Goal: Navigation & Orientation: Find specific page/section

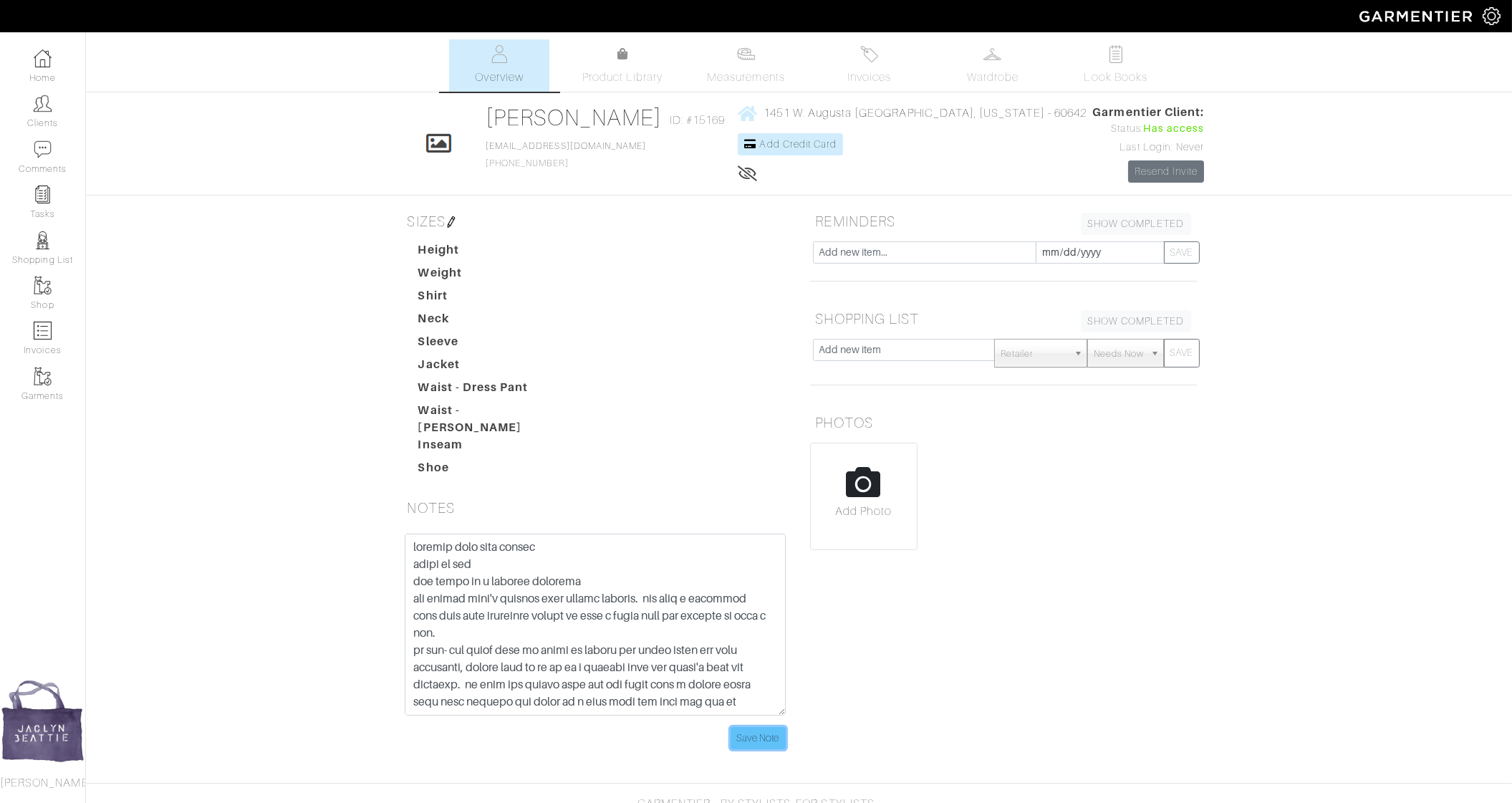
click at [774, 728] on input "Save Note" at bounding box center [758, 739] width 55 height 22
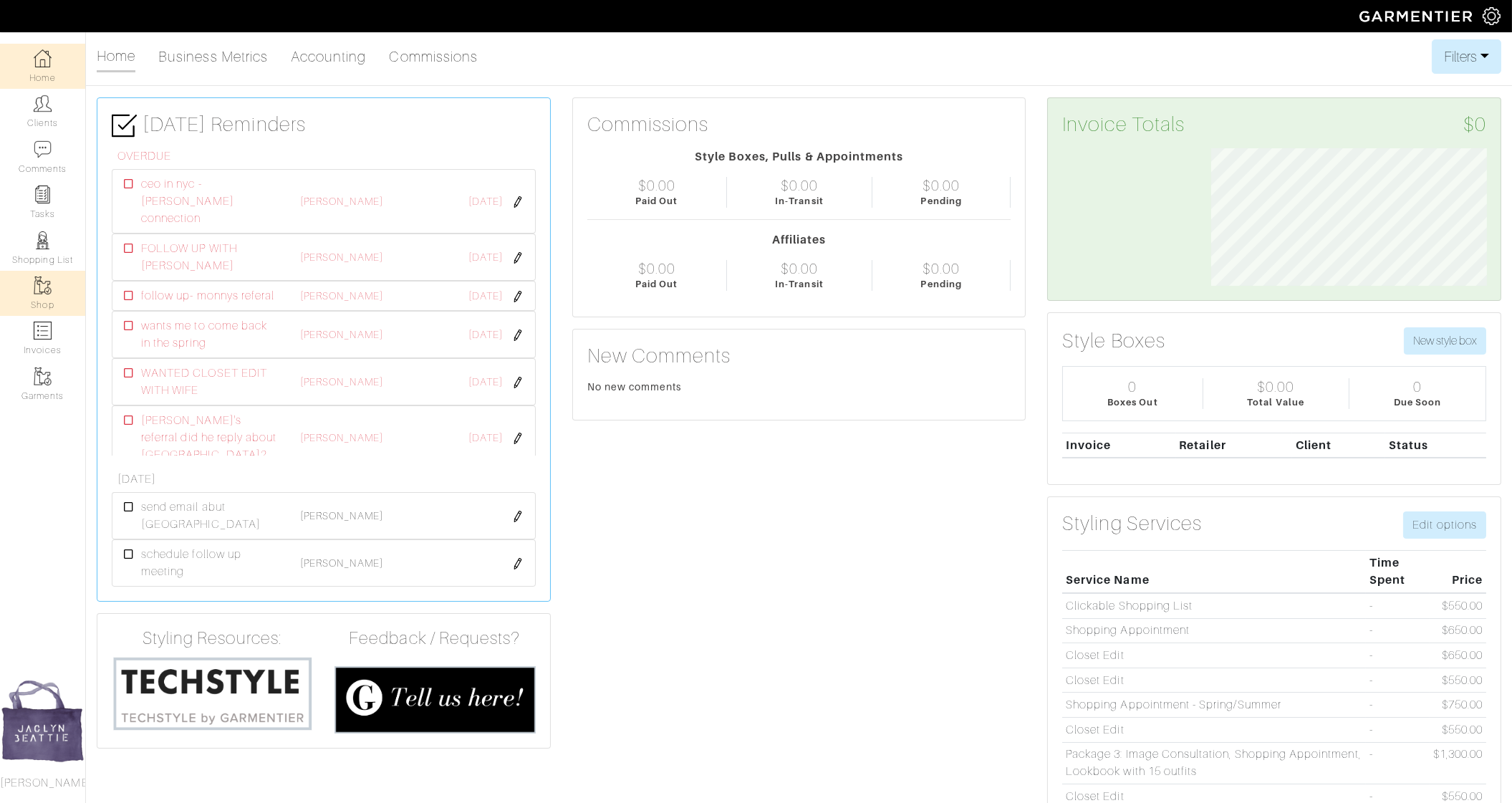
scroll to position [137, 297]
click at [51, 300] on link "Shop" at bounding box center [43, 293] width 86 height 45
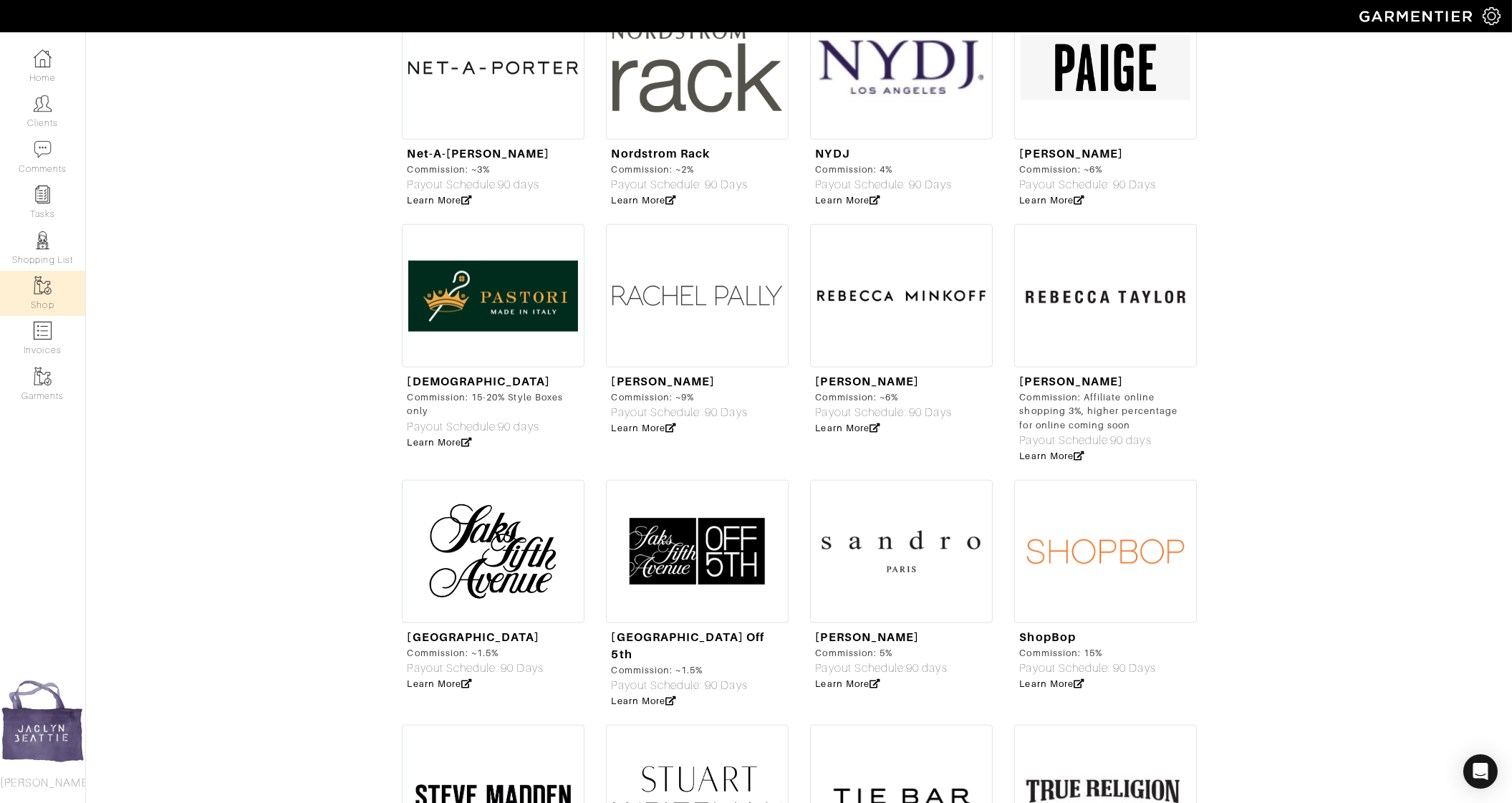
scroll to position [3989, 0]
click at [1143, 489] on img at bounding box center [1105, 552] width 182 height 143
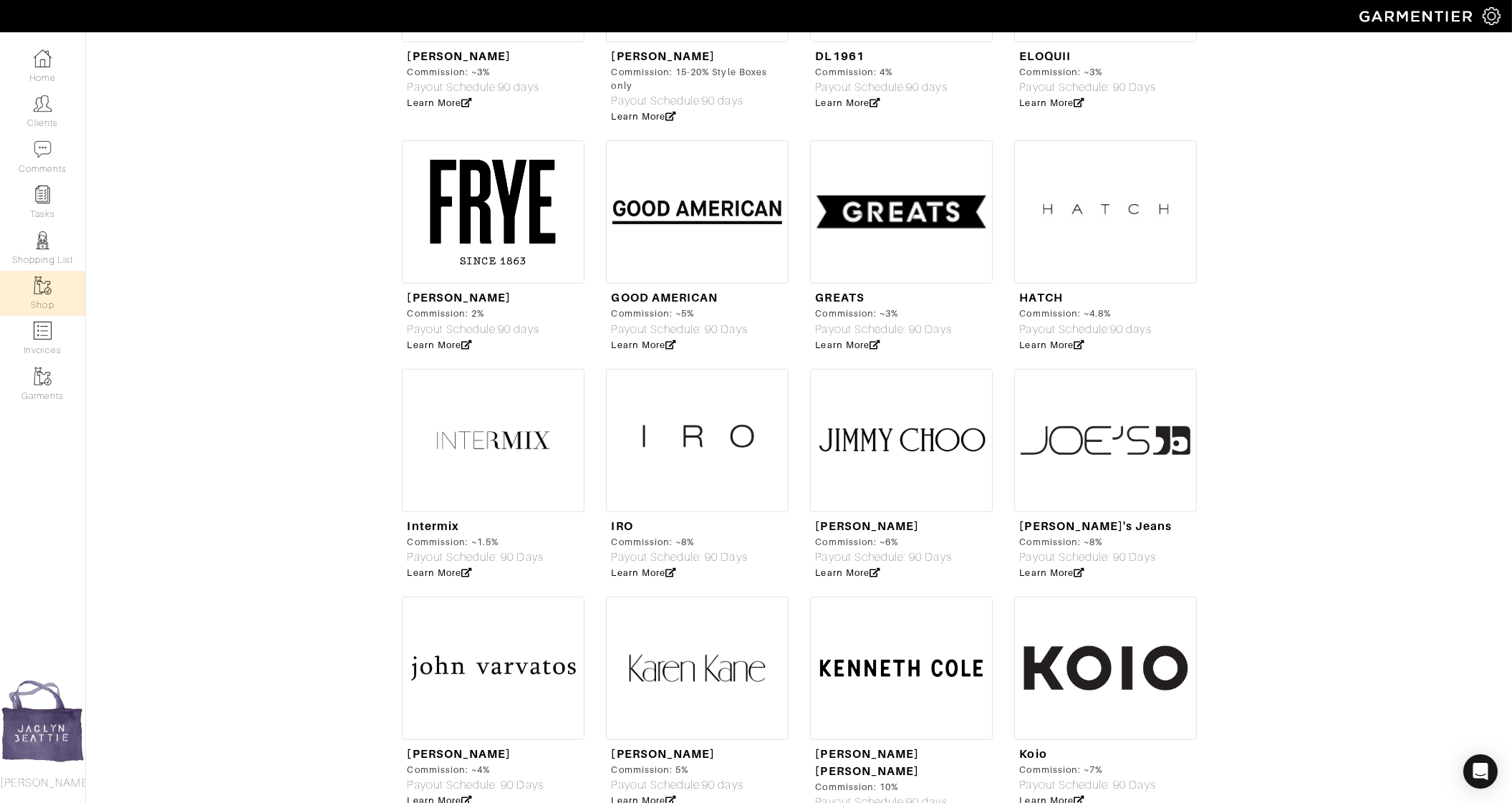
scroll to position [1704, 0]
